Goal: Navigation & Orientation: Find specific page/section

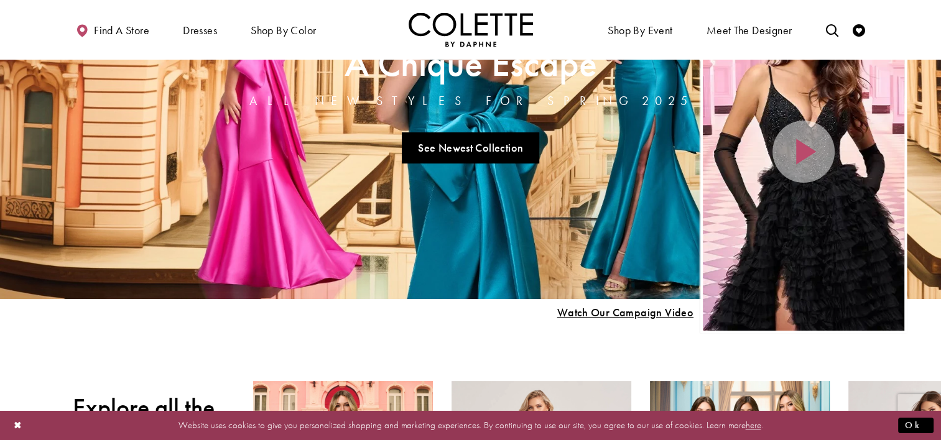
scroll to position [62, 0]
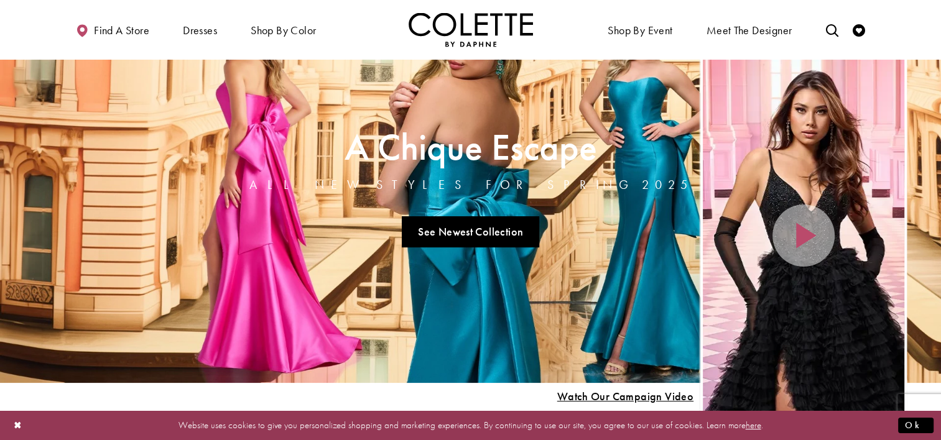
click at [797, 233] on div "Home Page Hero Scroll List" at bounding box center [803, 236] width 201 height 358
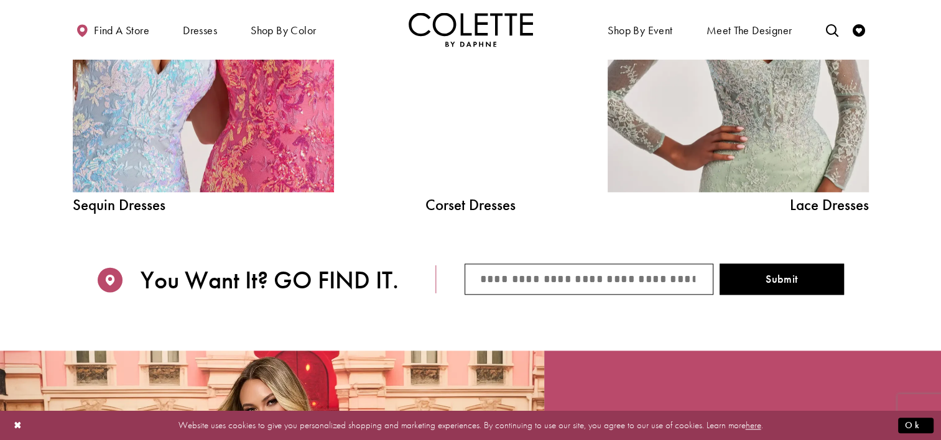
scroll to position [1554, 0]
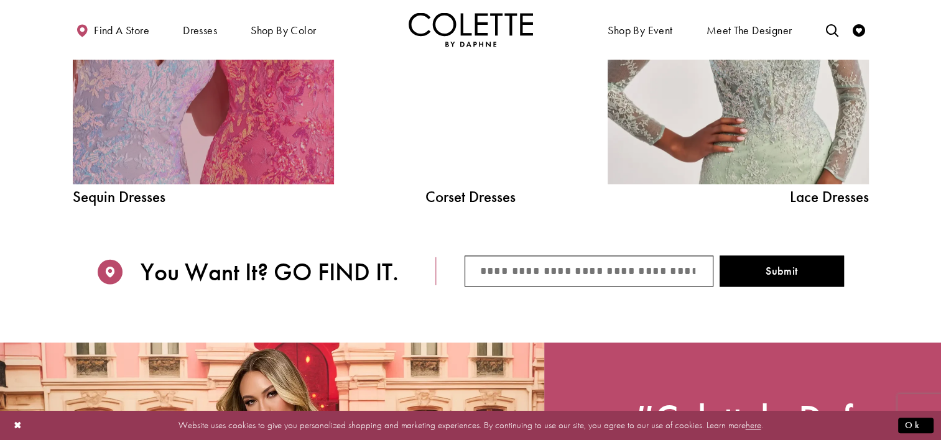
click at [137, 102] on link "Sequin Dresses Related Link" at bounding box center [203, 20] width 261 height 330
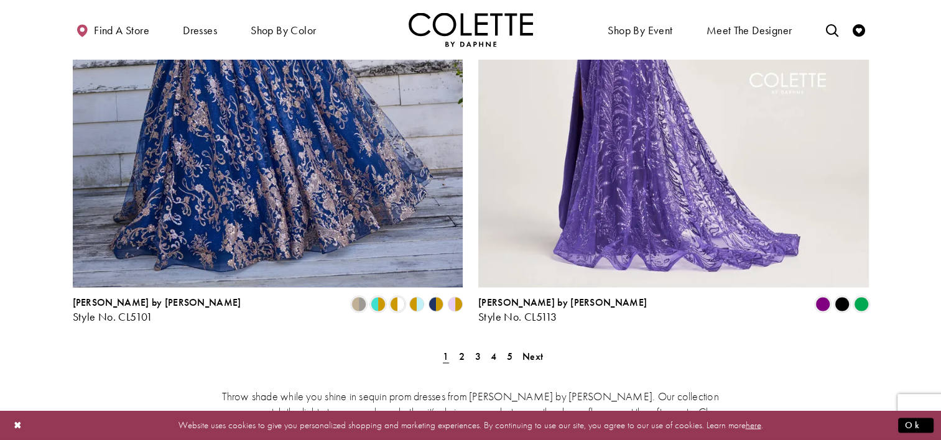
scroll to position [2238, 0]
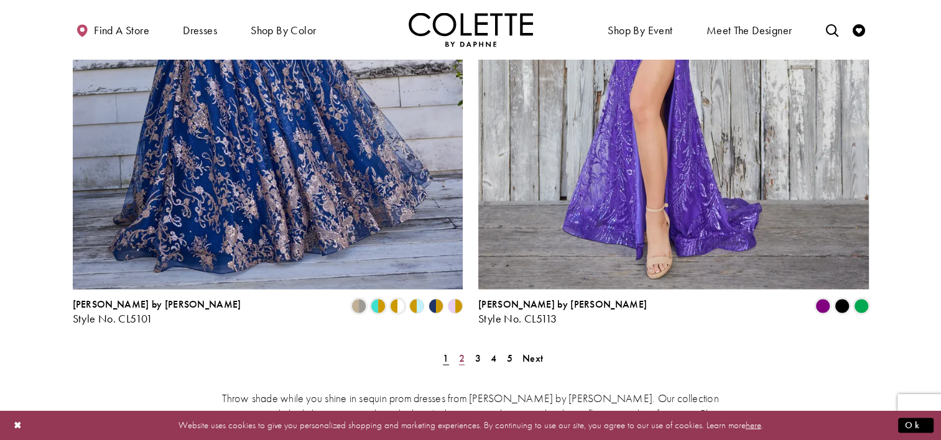
click at [461, 351] on span "2" at bounding box center [462, 357] width 6 height 13
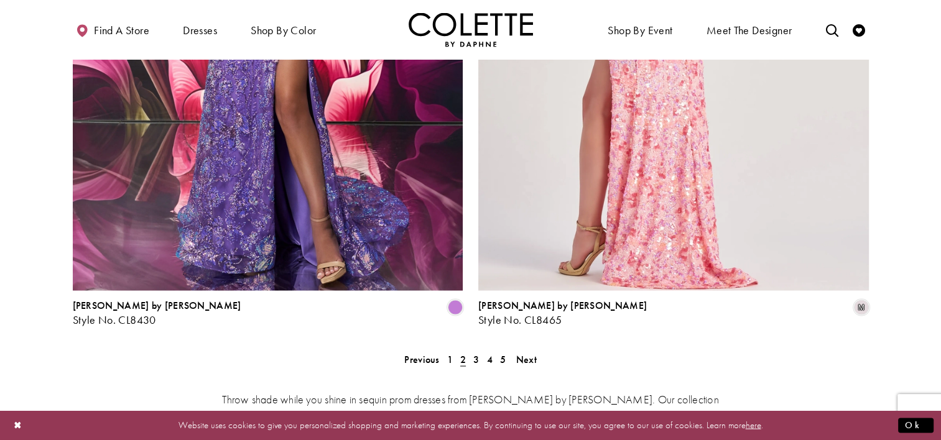
scroll to position [2238, 0]
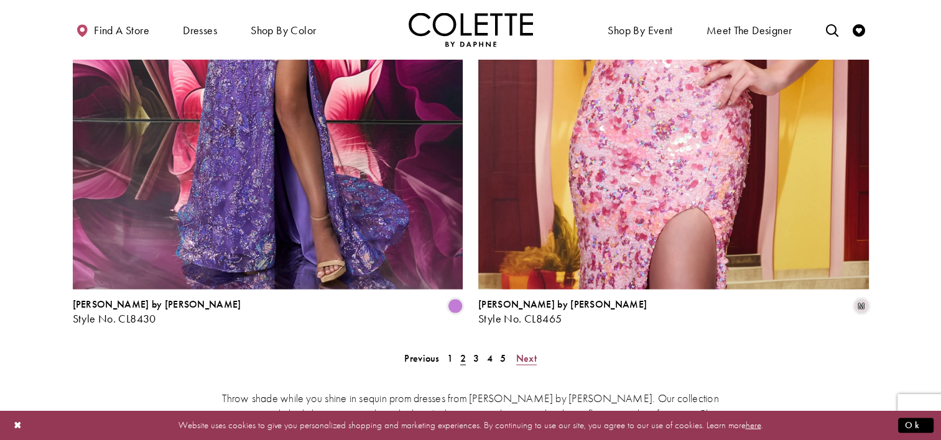
click at [534, 351] on span "Next" at bounding box center [526, 357] width 21 height 13
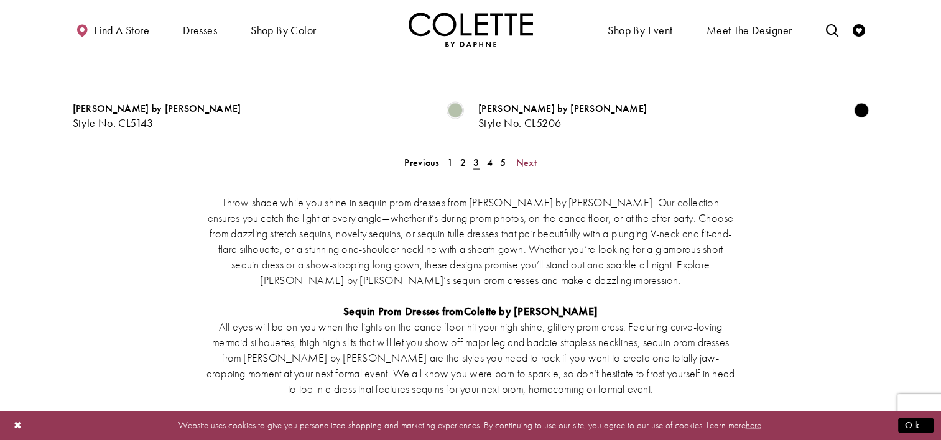
scroll to position [2305, 0]
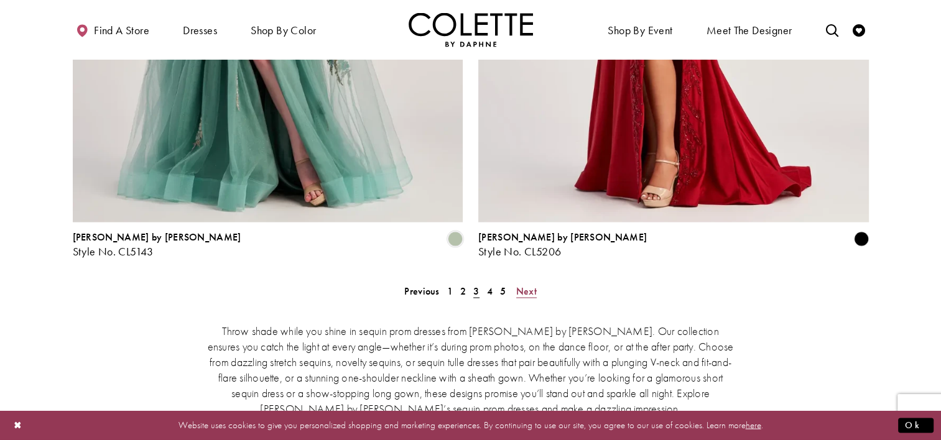
click at [528, 284] on span "Next" at bounding box center [526, 290] width 21 height 13
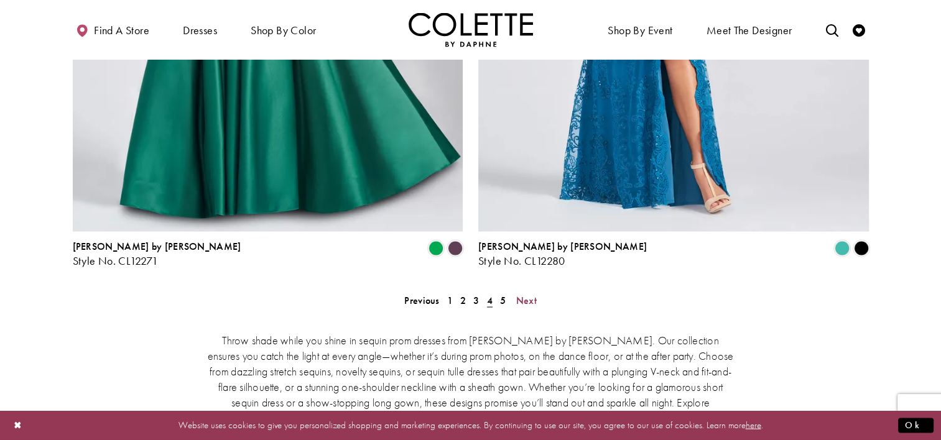
scroll to position [2243, 0]
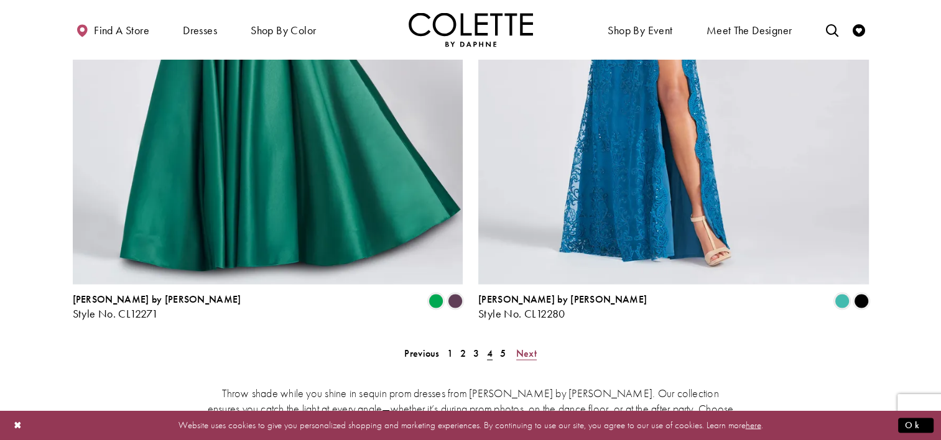
click at [524, 346] on span "Next" at bounding box center [526, 352] width 21 height 13
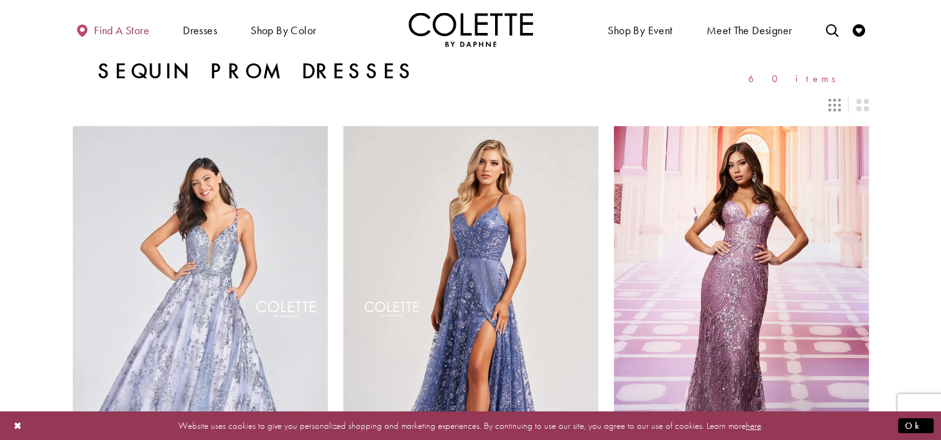
click at [109, 27] on span "Find a store" at bounding box center [121, 30] width 55 height 12
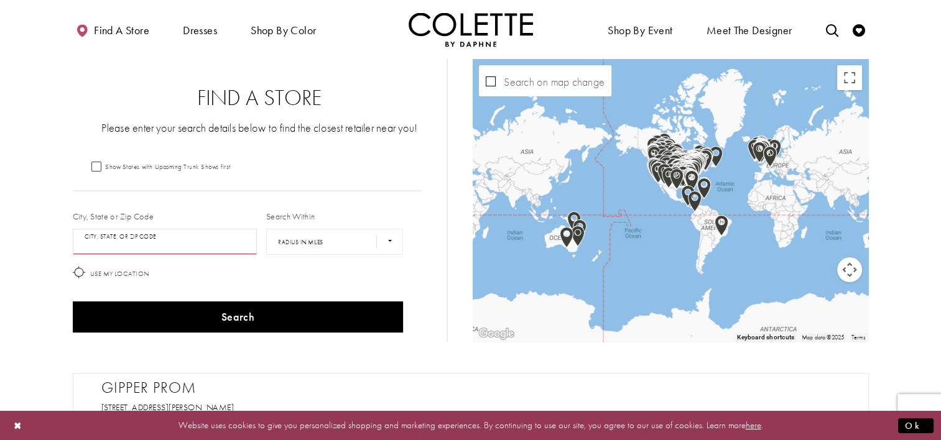
click at [152, 238] on input "City, State, or ZIP Code" at bounding box center [165, 242] width 185 height 26
click at [73, 302] on button "Search" at bounding box center [238, 317] width 331 height 31
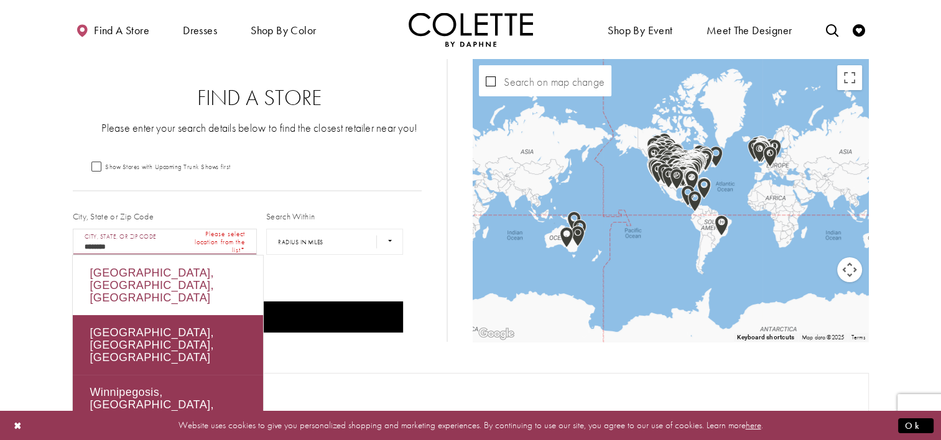
click at [154, 279] on div "Winnipeg, MB, Canada" at bounding box center [168, 286] width 190 height 60
type input "**********"
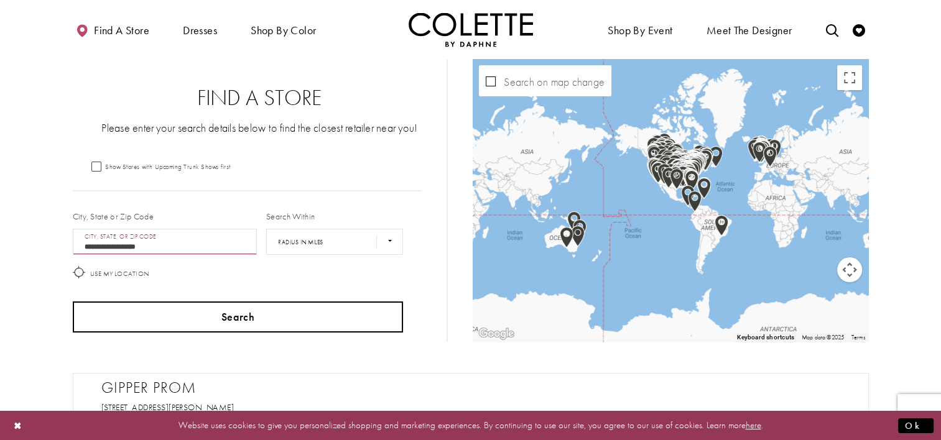
click at [224, 319] on button "Search" at bounding box center [238, 317] width 331 height 31
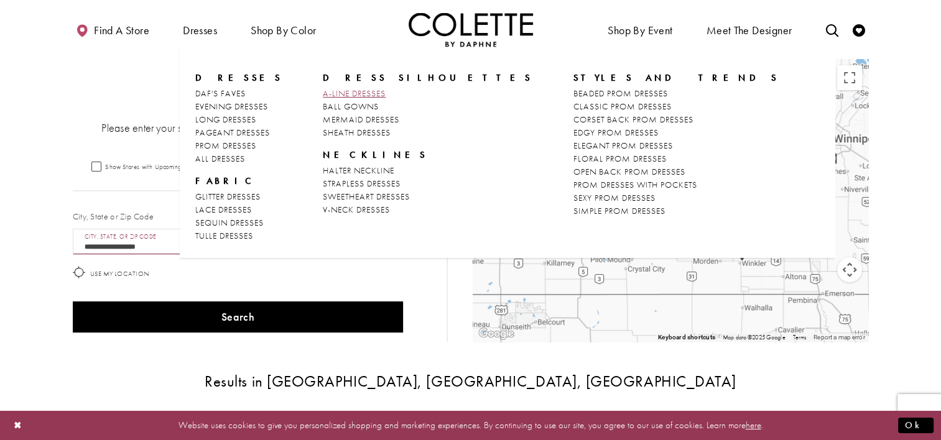
click at [351, 90] on span "A-LINE DRESSES" at bounding box center [354, 93] width 63 height 11
